Goal: Information Seeking & Learning: Understand process/instructions

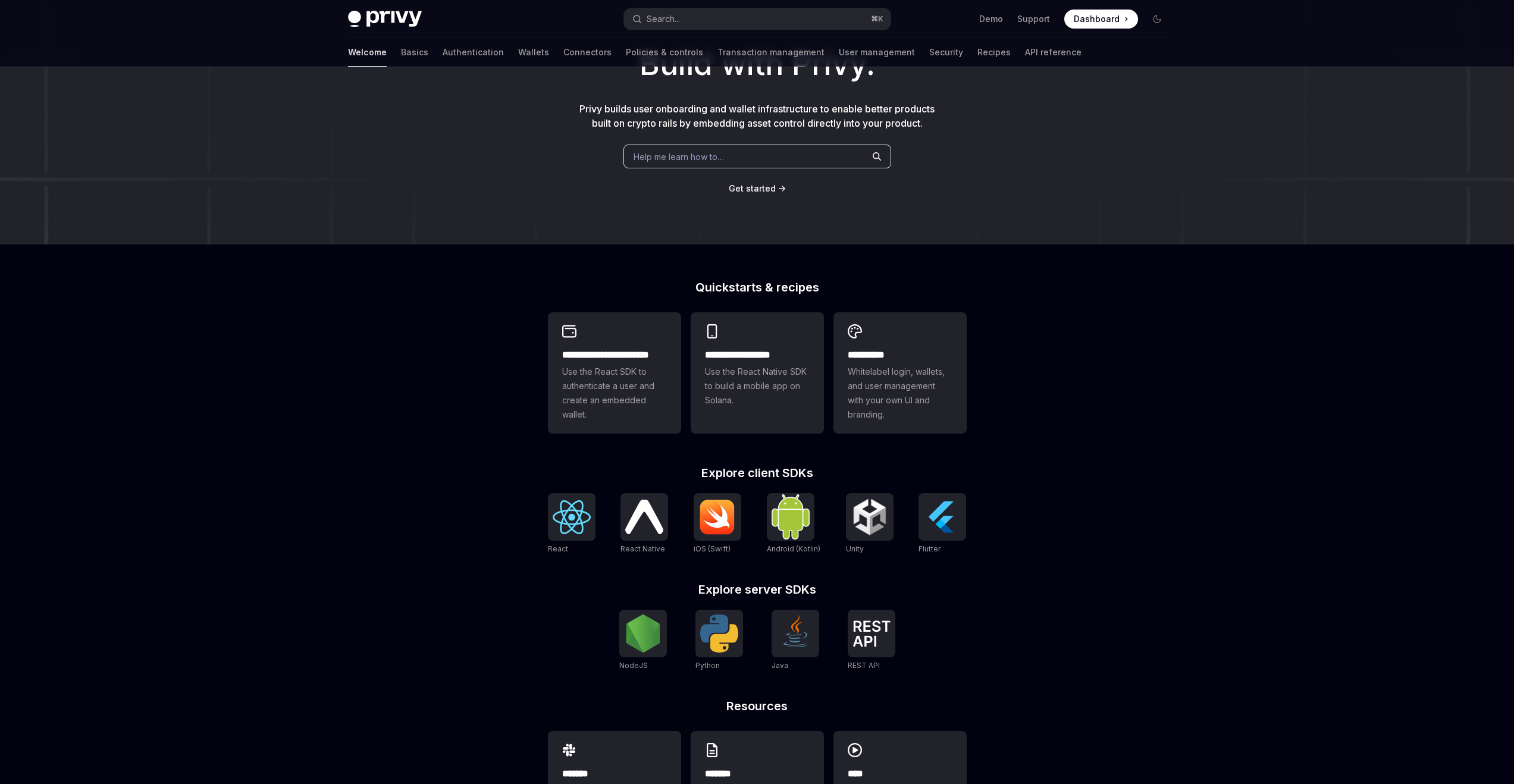
scroll to position [99, 0]
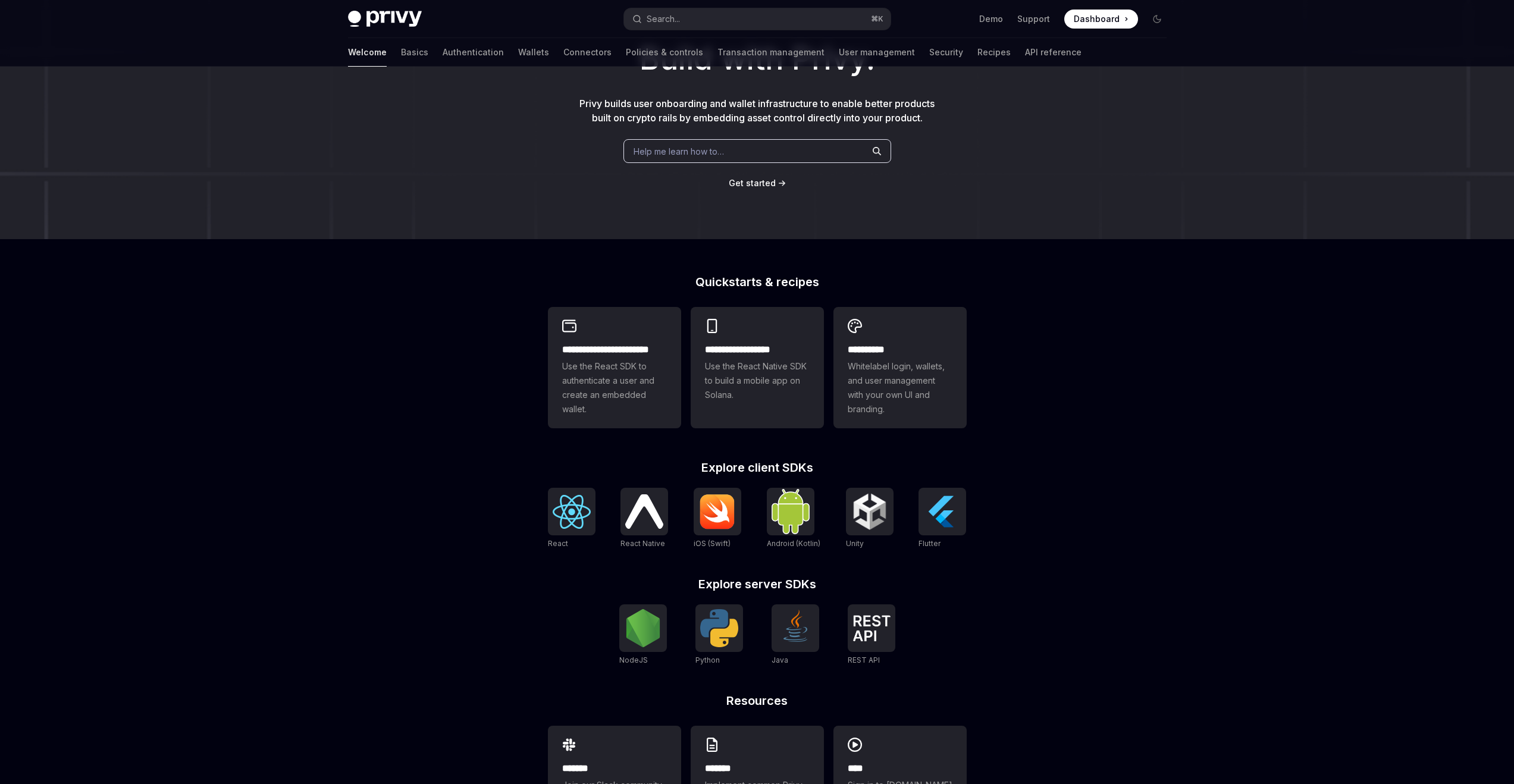
type textarea "*"
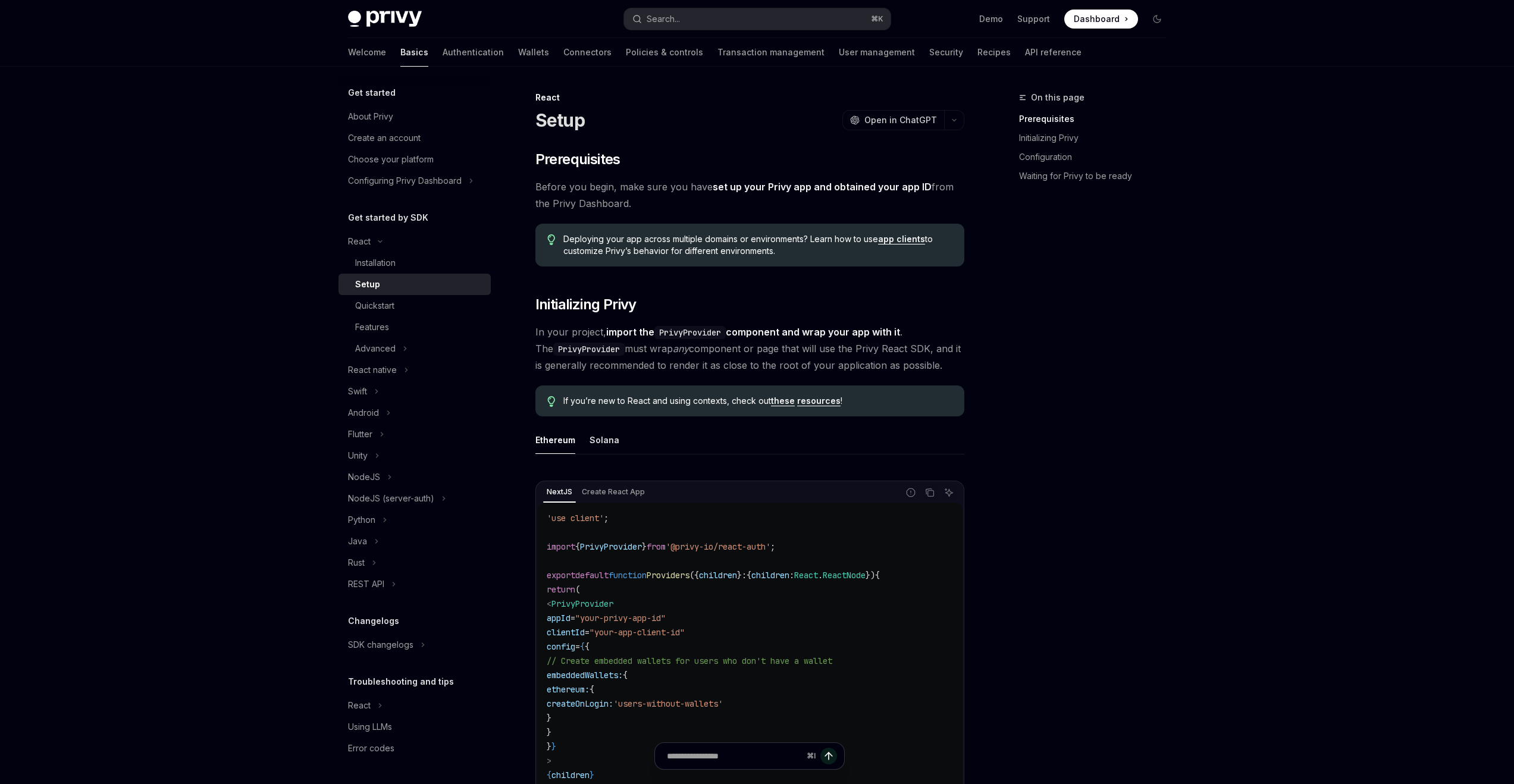
type textarea "*"
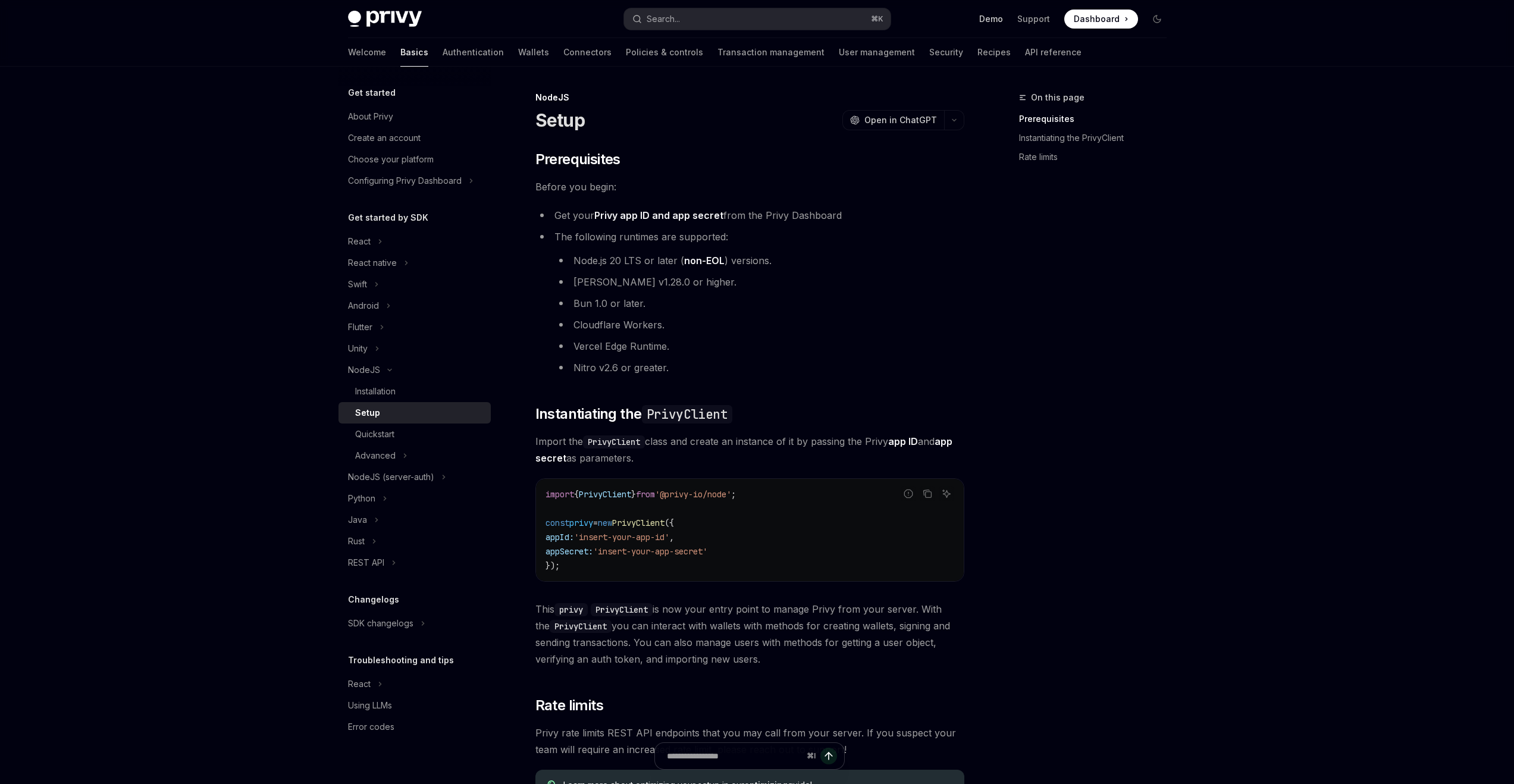
click at [997, 20] on link "Demo" at bounding box center [991, 19] width 24 height 12
click at [1107, 23] on span "Dashboard" at bounding box center [1096, 19] width 46 height 12
type textarea "*"
